Goal: Task Accomplishment & Management: Complete application form

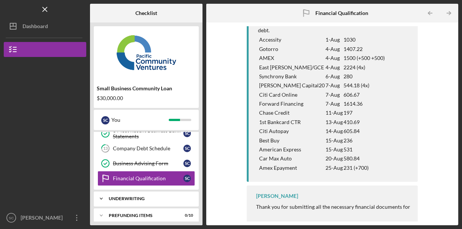
scroll to position [146, 0]
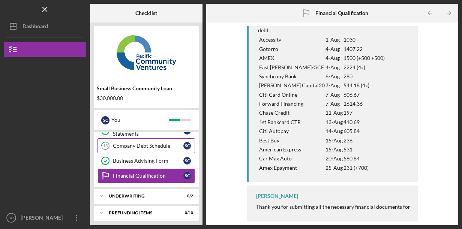
click at [152, 143] on div "Company Debt Schedule" at bounding box center [148, 146] width 70 height 6
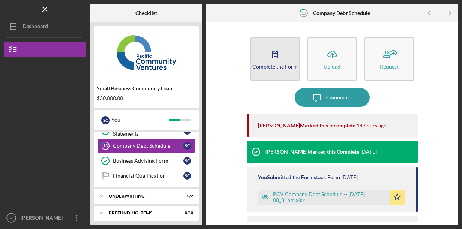
click at [221, 52] on icon "button" at bounding box center [275, 54] width 19 height 19
click at [221, 64] on div "Complete the Form" at bounding box center [274, 67] width 45 height 6
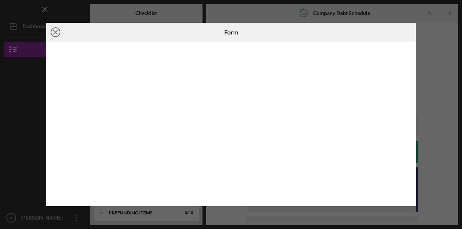
click at [55, 31] on line at bounding box center [56, 32] width 4 height 4
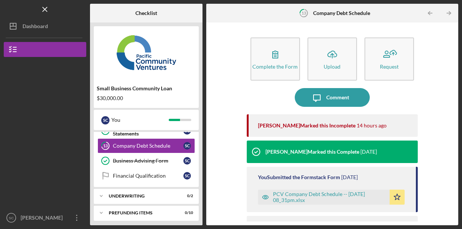
scroll to position [31, 0]
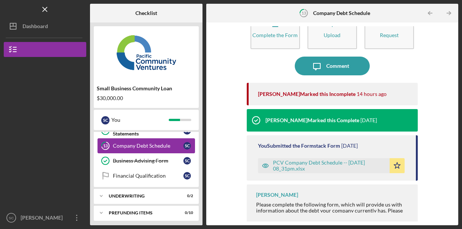
click at [155, 144] on div "Company Debt Schedule" at bounding box center [148, 146] width 70 height 6
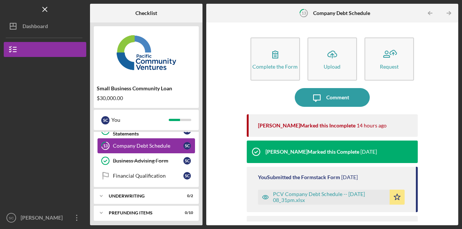
click at [162, 138] on link "13 Company Debt Schedule S C" at bounding box center [145, 145] width 97 height 15
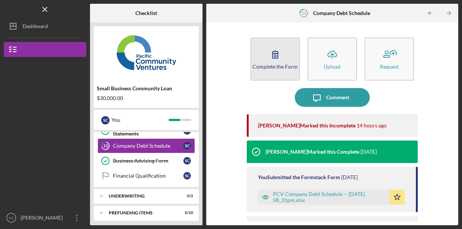
click at [221, 67] on div "Complete the Form" at bounding box center [274, 67] width 45 height 6
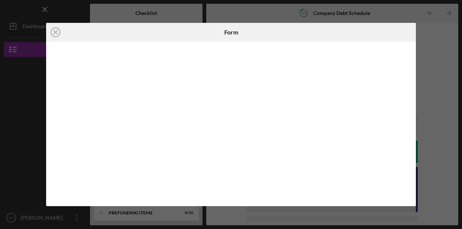
click at [214, 6] on div "Icon/Close Form" at bounding box center [231, 114] width 462 height 229
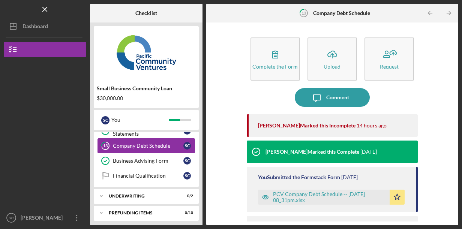
click at [107, 144] on tspan "13" at bounding box center [105, 146] width 4 height 5
click at [106, 145] on tspan "13" at bounding box center [105, 146] width 4 height 5
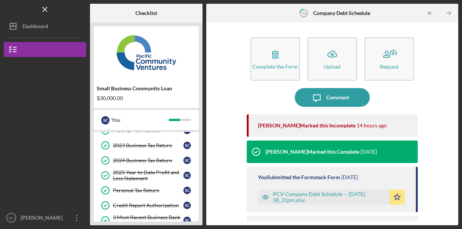
scroll to position [146, 0]
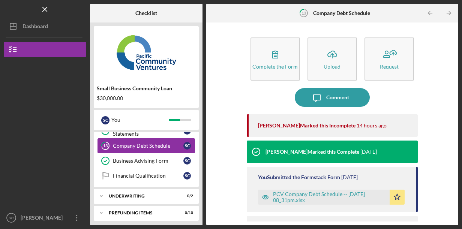
click at [101, 145] on icon "13" at bounding box center [105, 145] width 19 height 19
click at [105, 145] on tspan "13" at bounding box center [105, 146] width 4 height 5
click at [186, 142] on div "S C" at bounding box center [186, 145] width 7 height 7
click at [107, 145] on tspan "13" at bounding box center [105, 146] width 4 height 5
drag, startPoint x: 107, startPoint y: 144, endPoint x: 113, endPoint y: 145, distance: 5.6
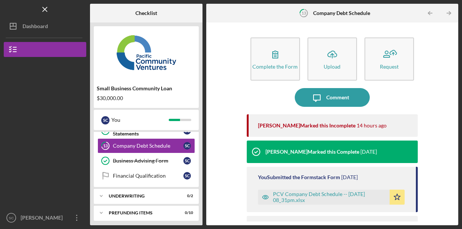
drag, startPoint x: 113, startPoint y: 145, endPoint x: 70, endPoint y: 148, distance: 43.2
click at [70, 148] on div at bounding box center [45, 172] width 82 height 77
click at [134, 174] on div "Financial Qualification" at bounding box center [148, 176] width 70 height 6
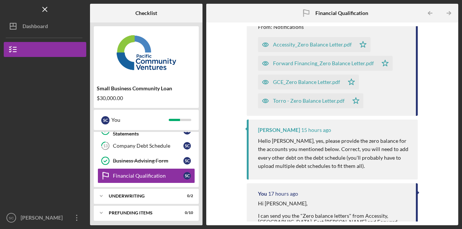
scroll to position [112, 0]
click at [106, 145] on tspan "13" at bounding box center [105, 146] width 4 height 5
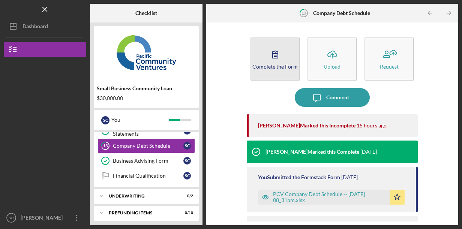
click at [221, 63] on icon "button" at bounding box center [275, 54] width 19 height 19
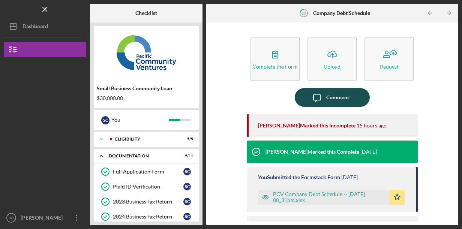
click at [221, 102] on div "Comment" at bounding box center [337, 97] width 23 height 19
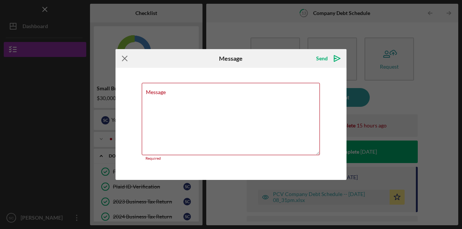
click at [123, 61] on icon "Icon/Menu Close" at bounding box center [124, 58] width 19 height 19
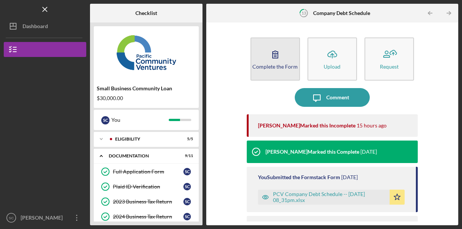
click at [221, 65] on div "Complete the Form" at bounding box center [274, 67] width 45 height 6
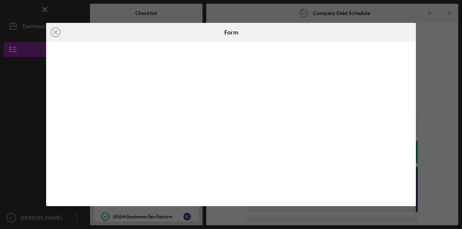
click at [221, 63] on div "Icon/Close Form" at bounding box center [231, 114] width 462 height 229
